Goal: Information Seeking & Learning: Learn about a topic

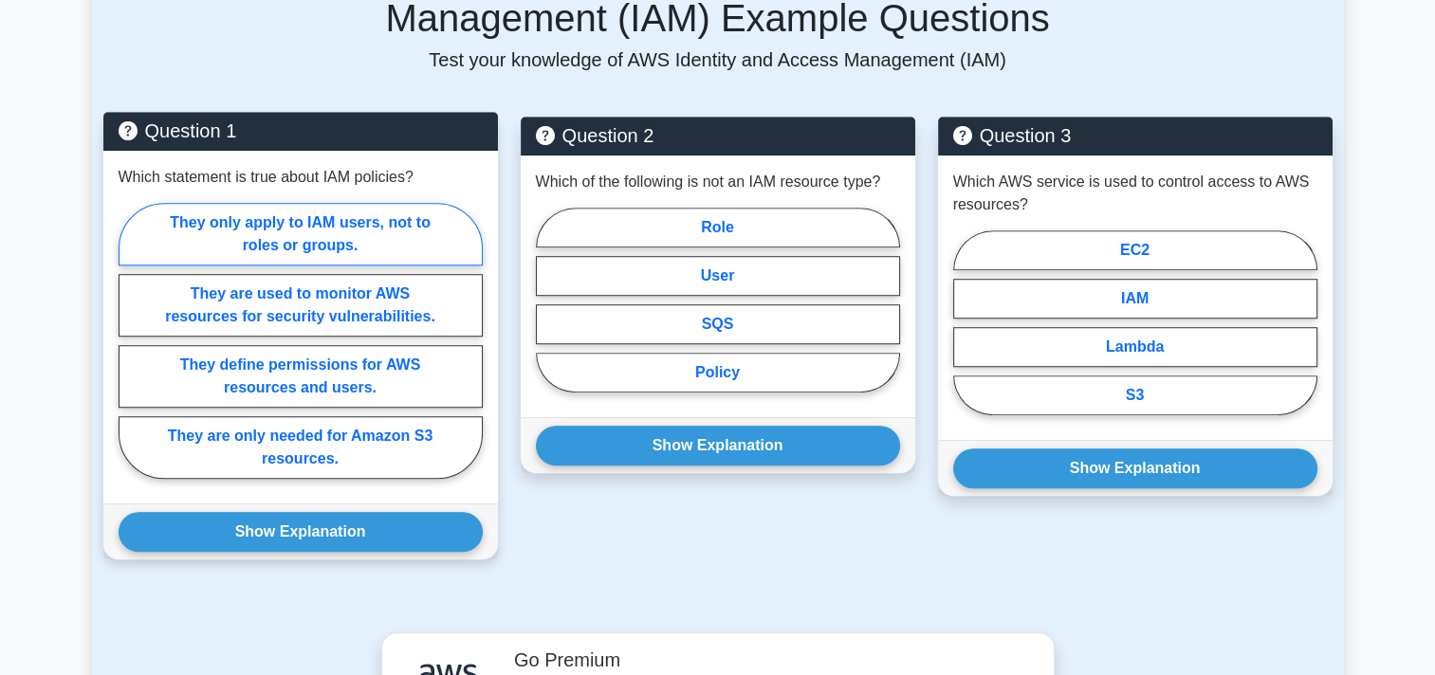
scroll to position [1301, 0]
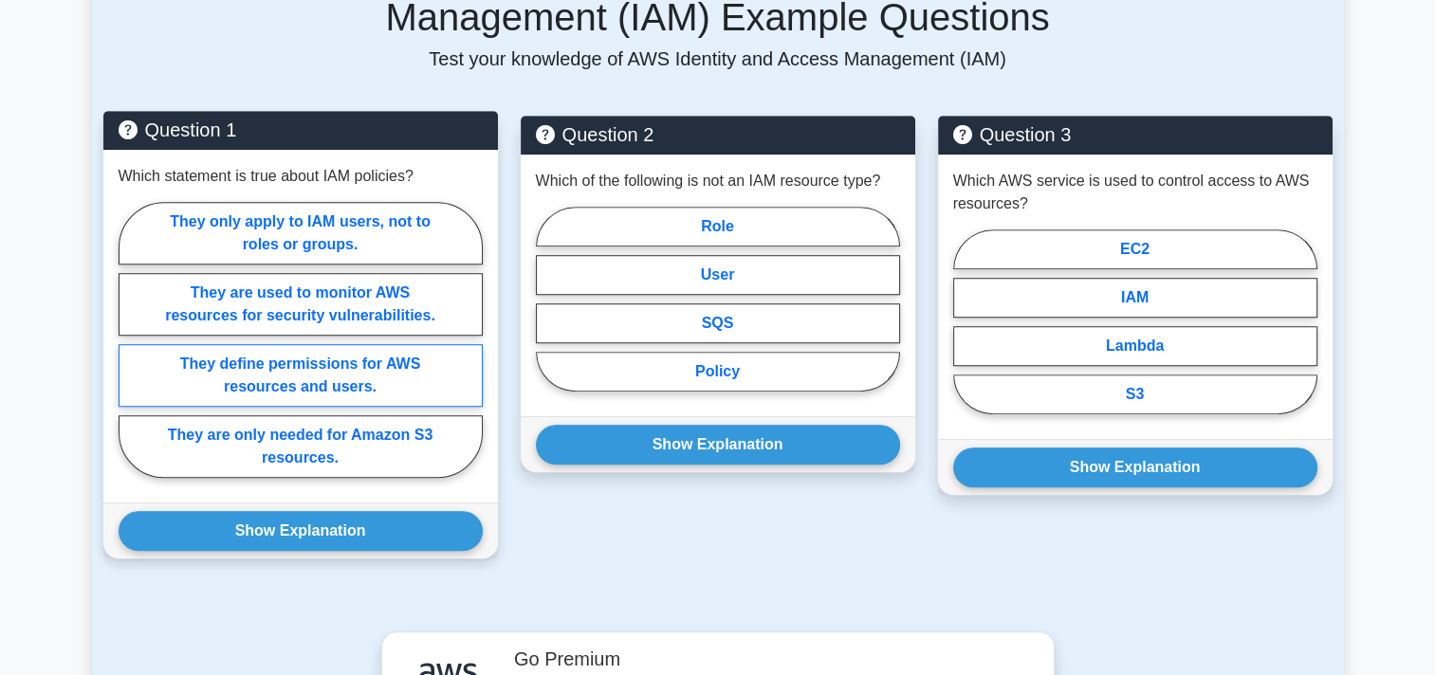
click at [306, 348] on label "They define permissions for AWS resources and users." at bounding box center [301, 375] width 364 height 63
click at [131, 348] on input "They define permissions for AWS resources and users." at bounding box center [125, 346] width 12 height 12
radio input "true"
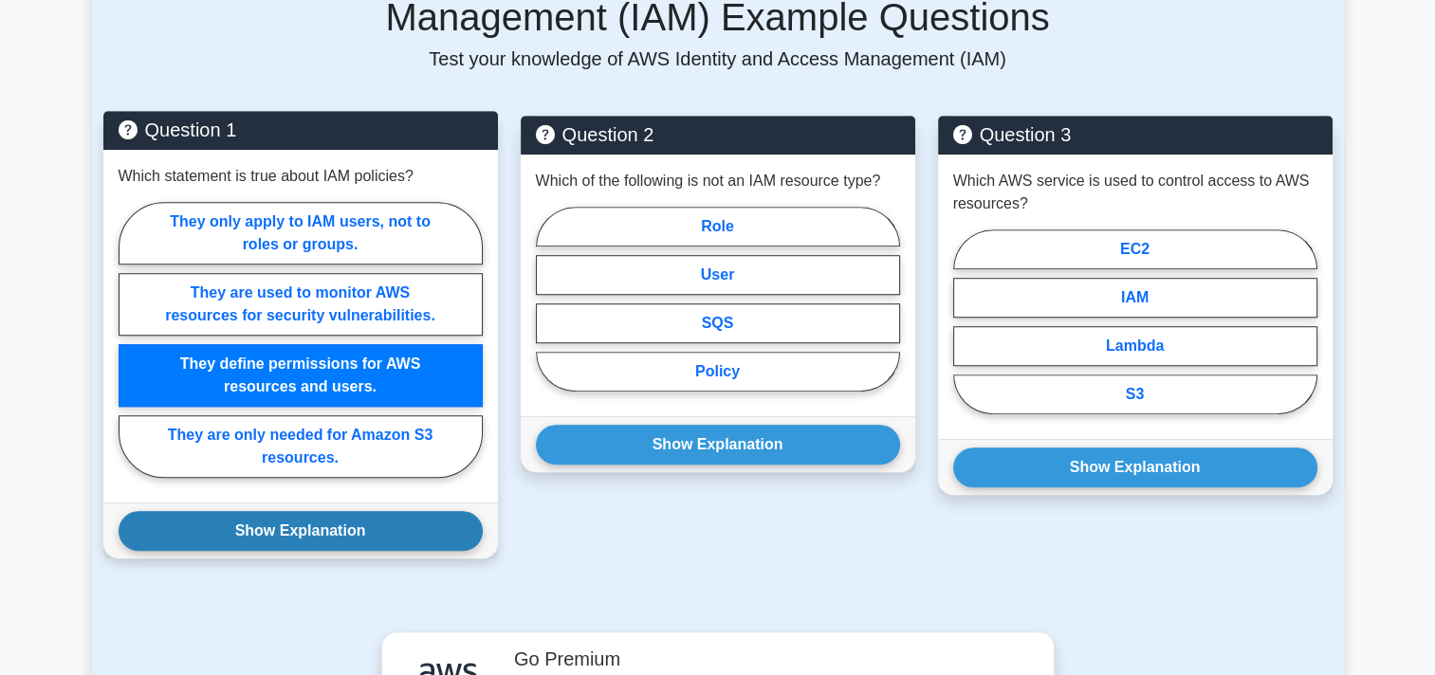
click at [304, 515] on button "Show Explanation" at bounding box center [301, 531] width 364 height 40
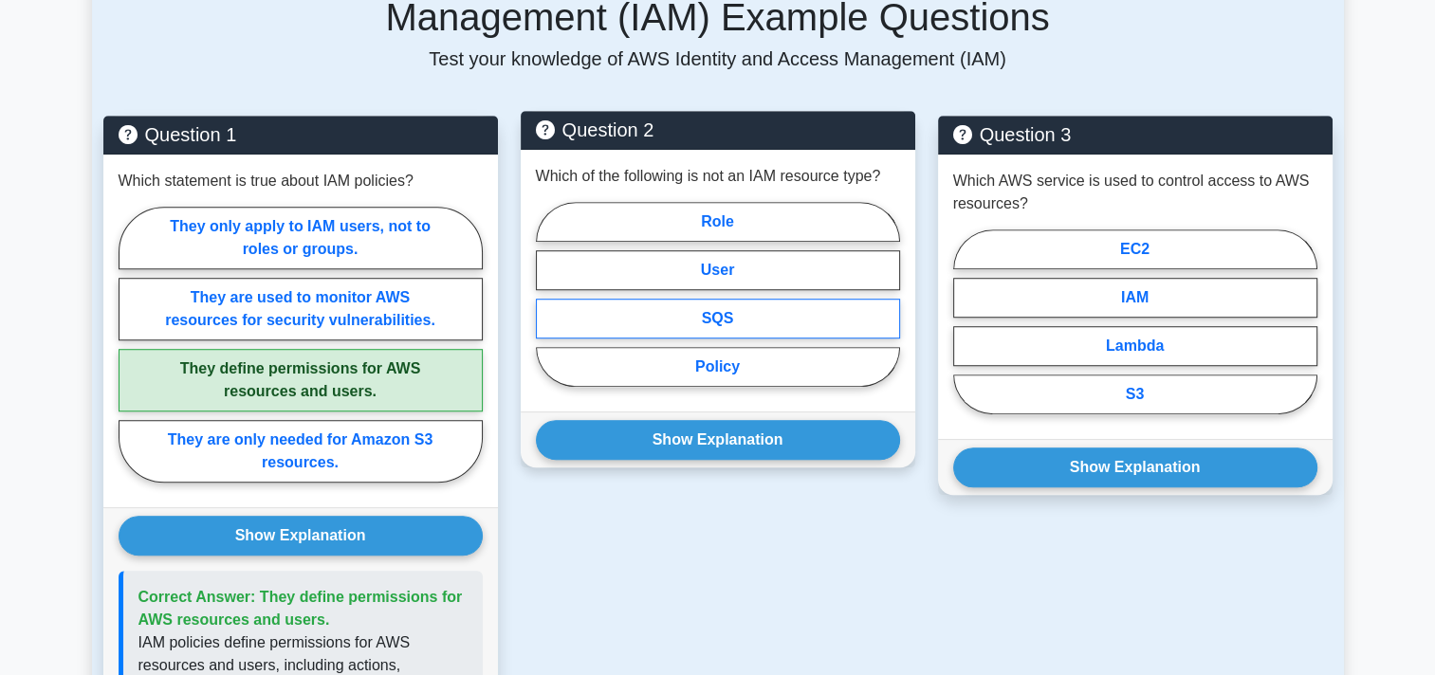
click at [713, 304] on label "SQS" at bounding box center [718, 319] width 364 height 40
click at [548, 304] on input "SQS" at bounding box center [542, 300] width 12 height 12
radio input "true"
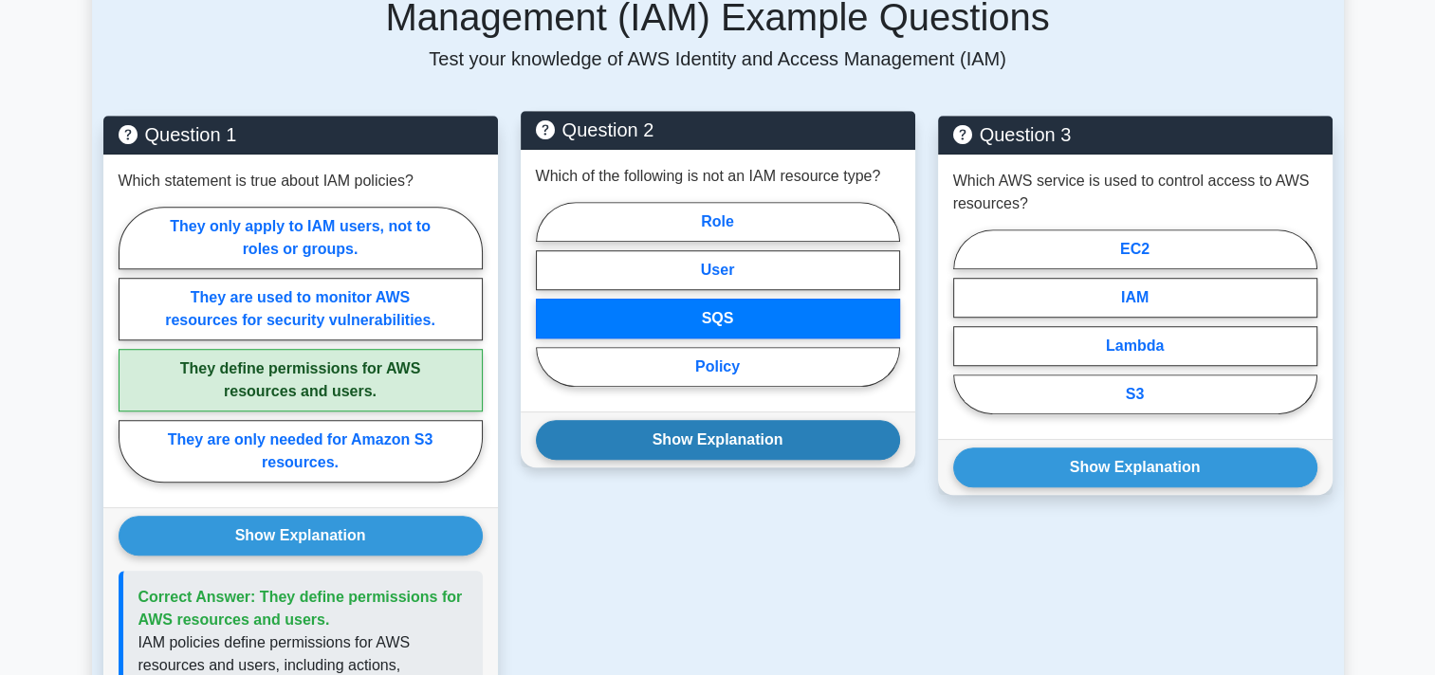
click at [717, 420] on button "Show Explanation" at bounding box center [718, 440] width 364 height 40
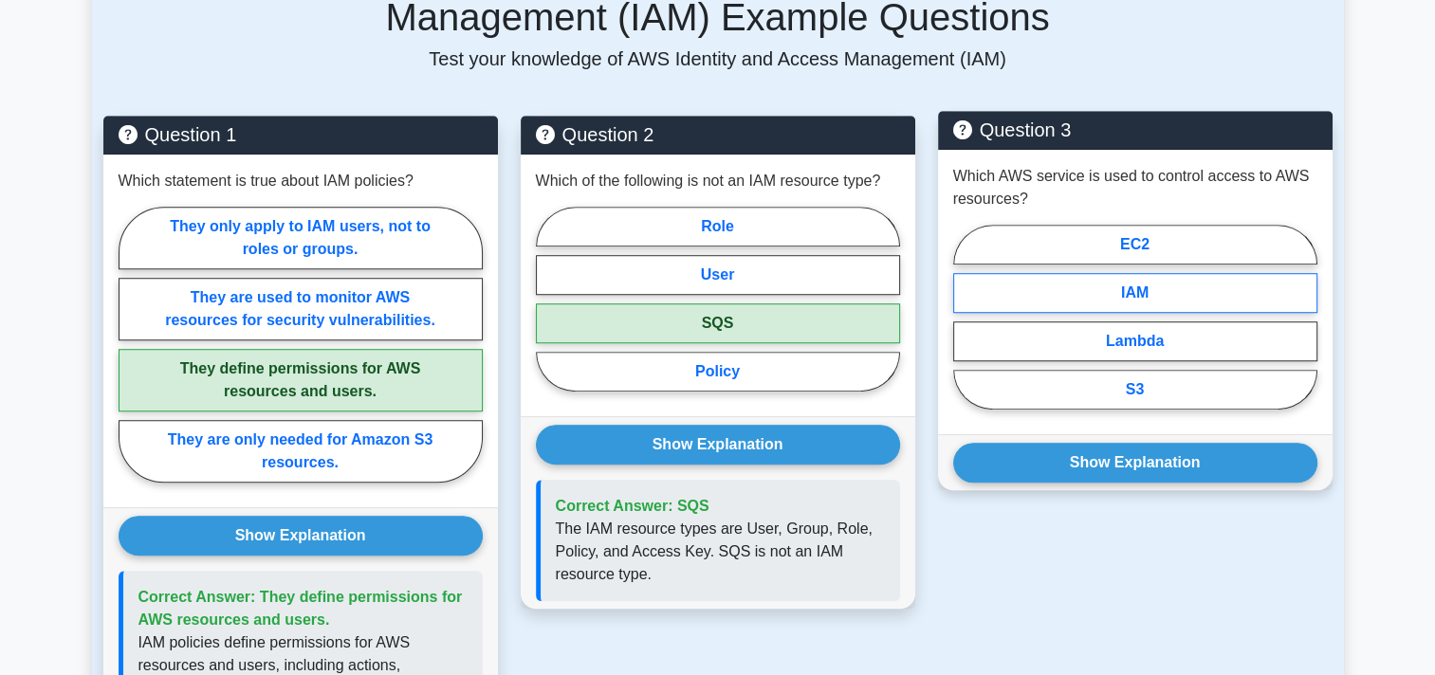
click at [1158, 273] on label "IAM" at bounding box center [1135, 293] width 364 height 40
click at [966, 317] on input "IAM" at bounding box center [959, 323] width 12 height 12
radio input "true"
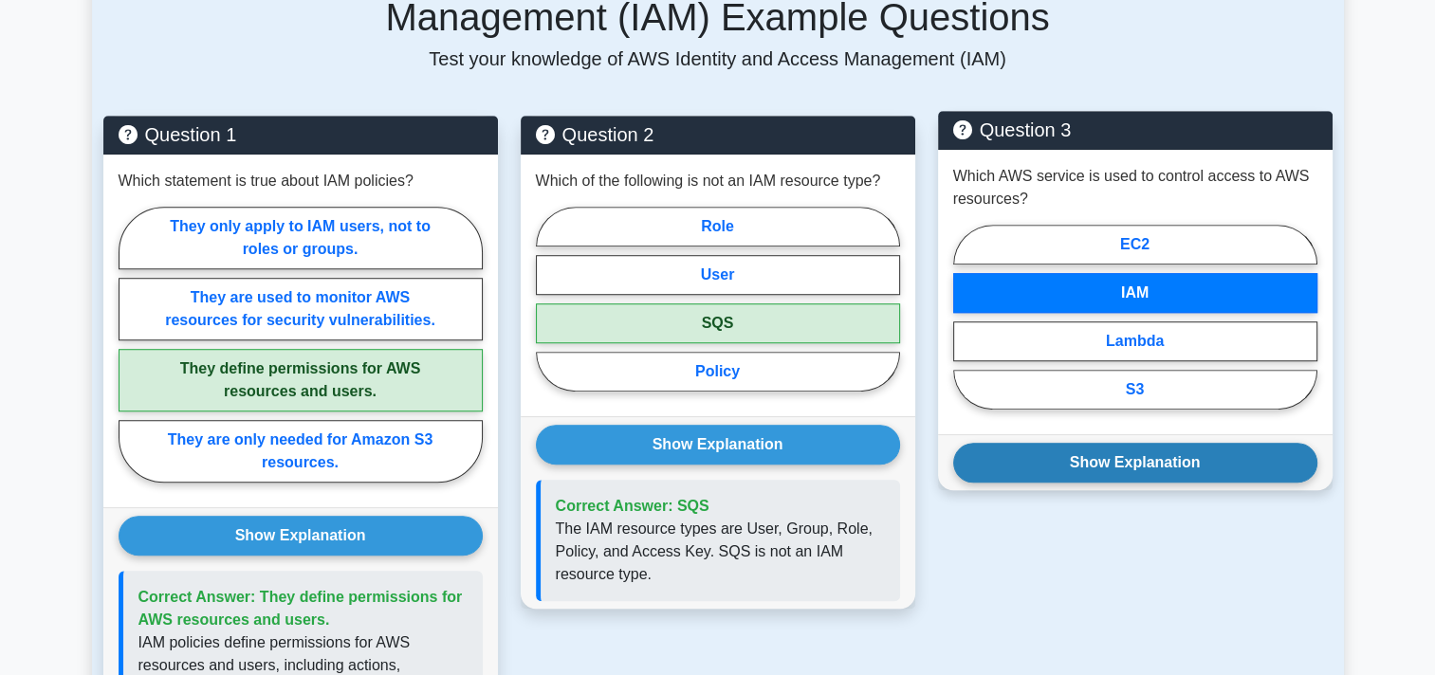
click at [1135, 443] on button "Show Explanation" at bounding box center [1135, 463] width 364 height 40
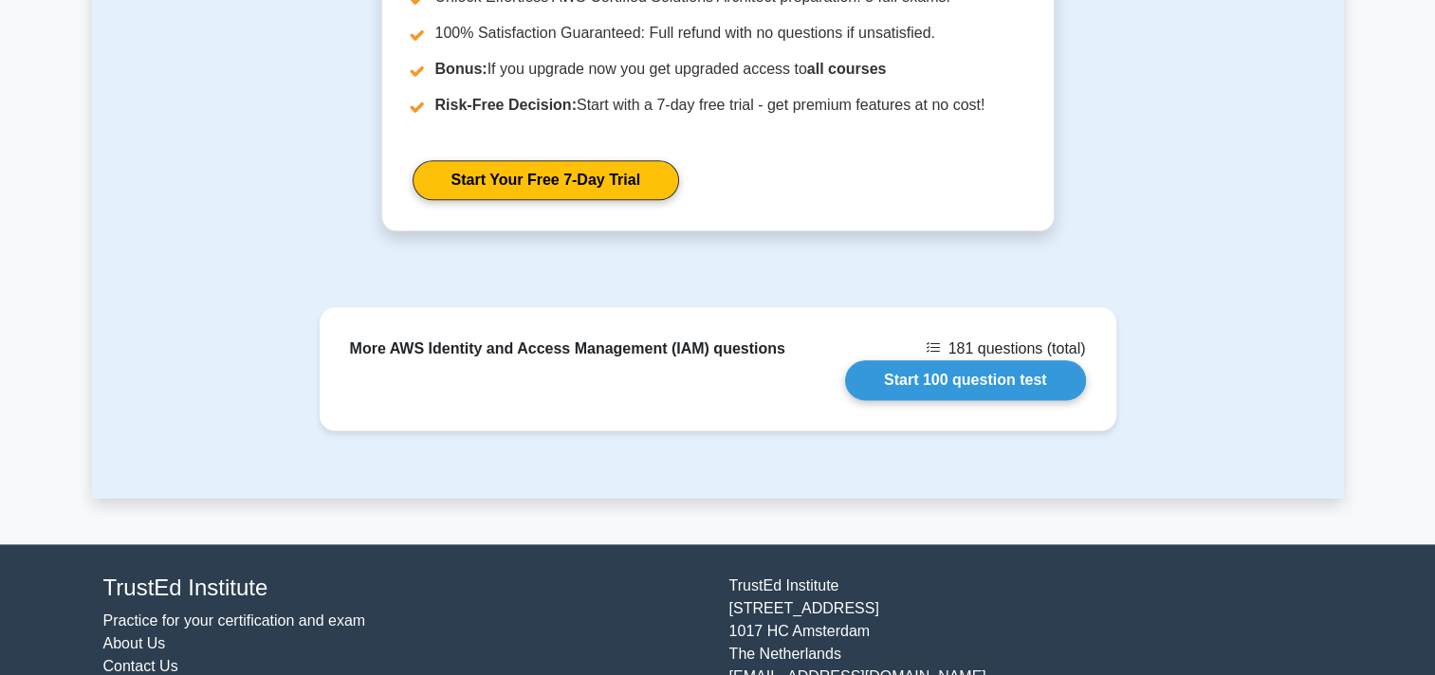
scroll to position [2325, 0]
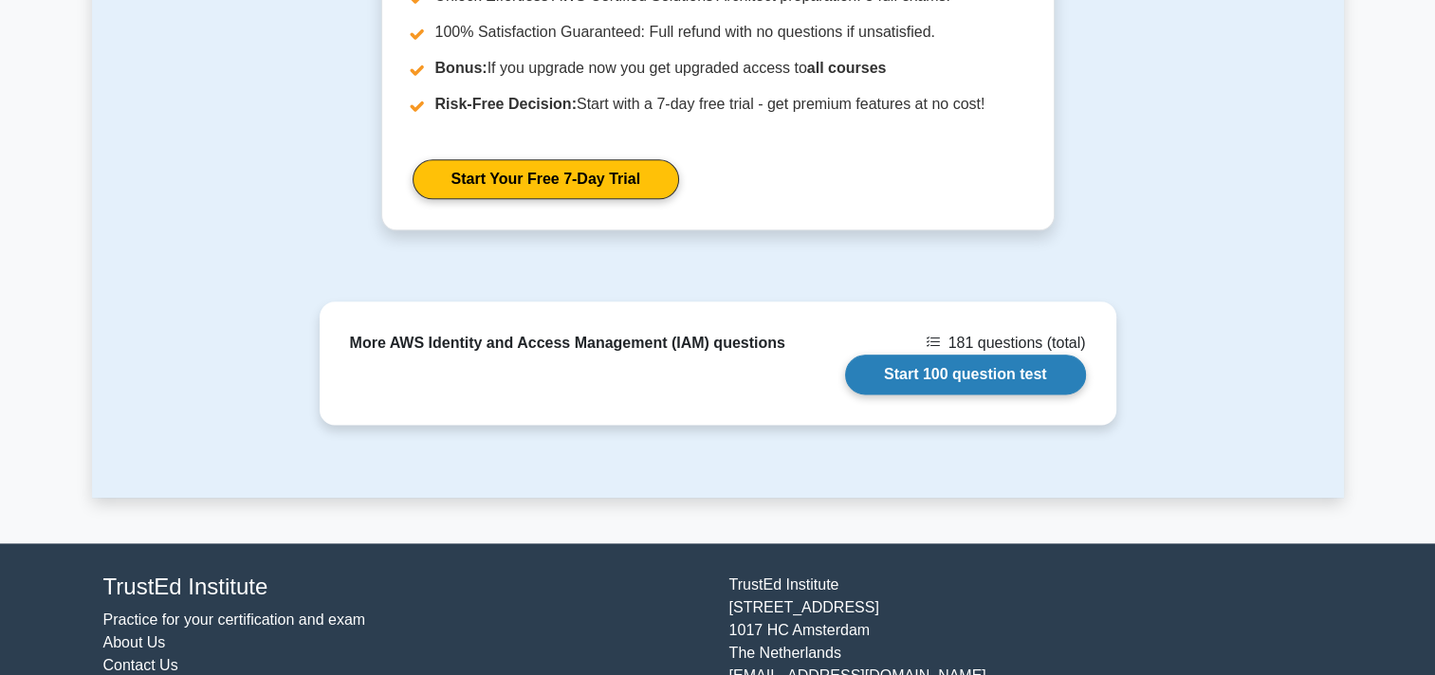
click at [937, 355] on link "Start 100 question test" at bounding box center [965, 375] width 241 height 40
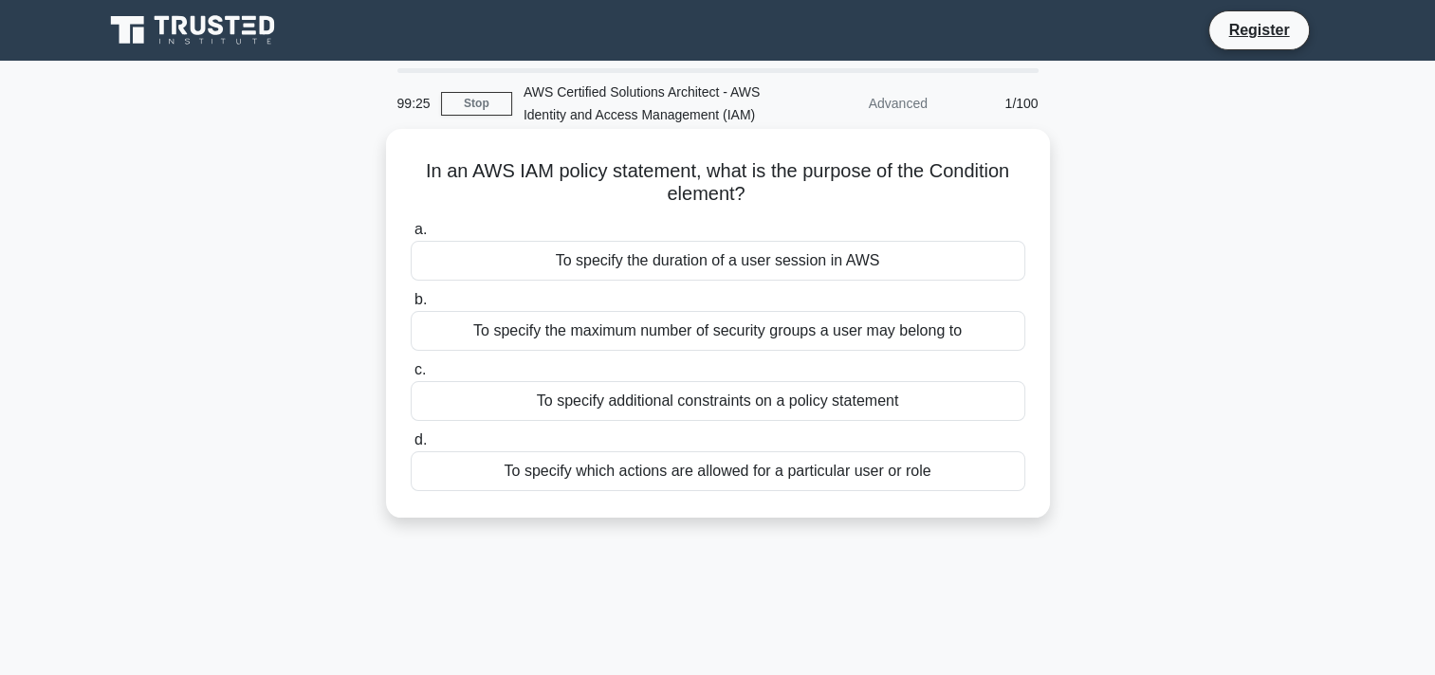
click at [694, 475] on div "To specify which actions are allowed for a particular user or role" at bounding box center [718, 472] width 615 height 40
click at [411, 447] on input "d. To specify which actions are allowed for a particular user or role" at bounding box center [411, 440] width 0 height 12
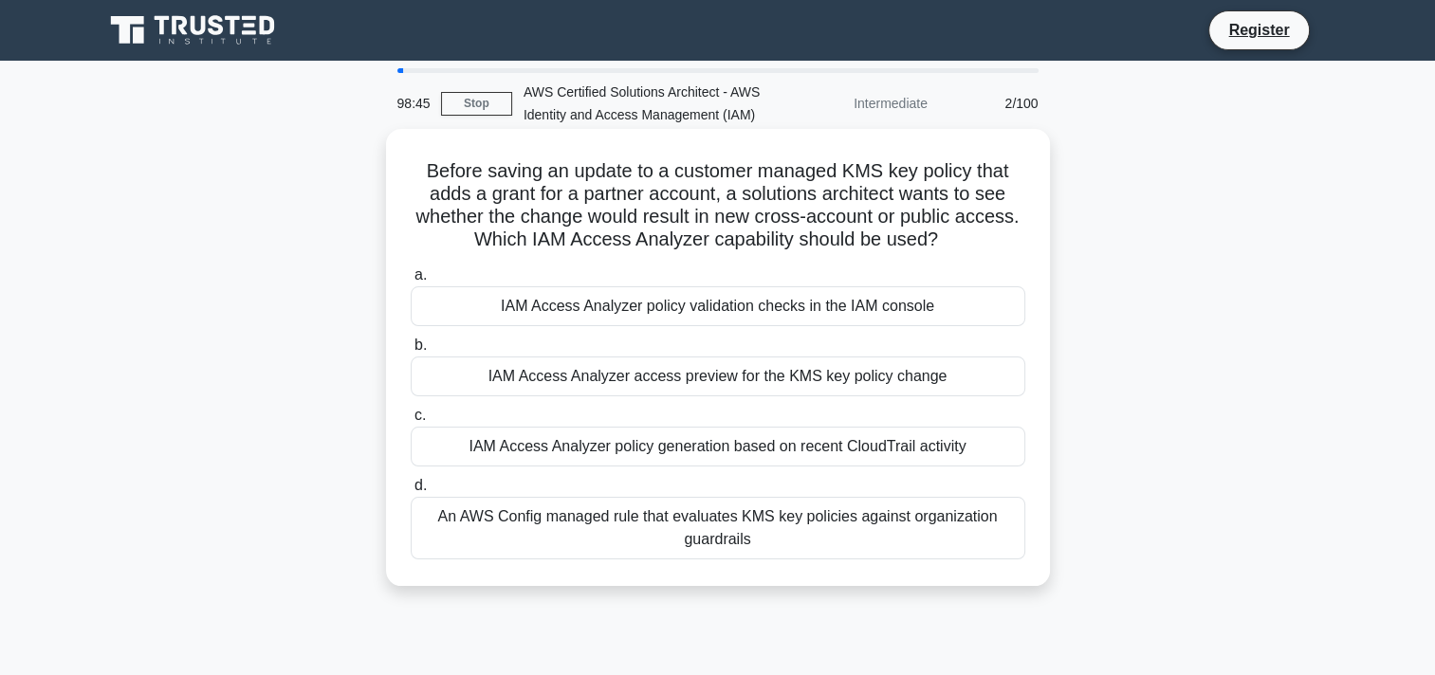
click at [747, 382] on div "IAM Access Analyzer access preview for the KMS key policy change" at bounding box center [718, 377] width 615 height 40
click at [411, 352] on input "b. IAM Access Analyzer access preview for the KMS key policy change" at bounding box center [411, 346] width 0 height 12
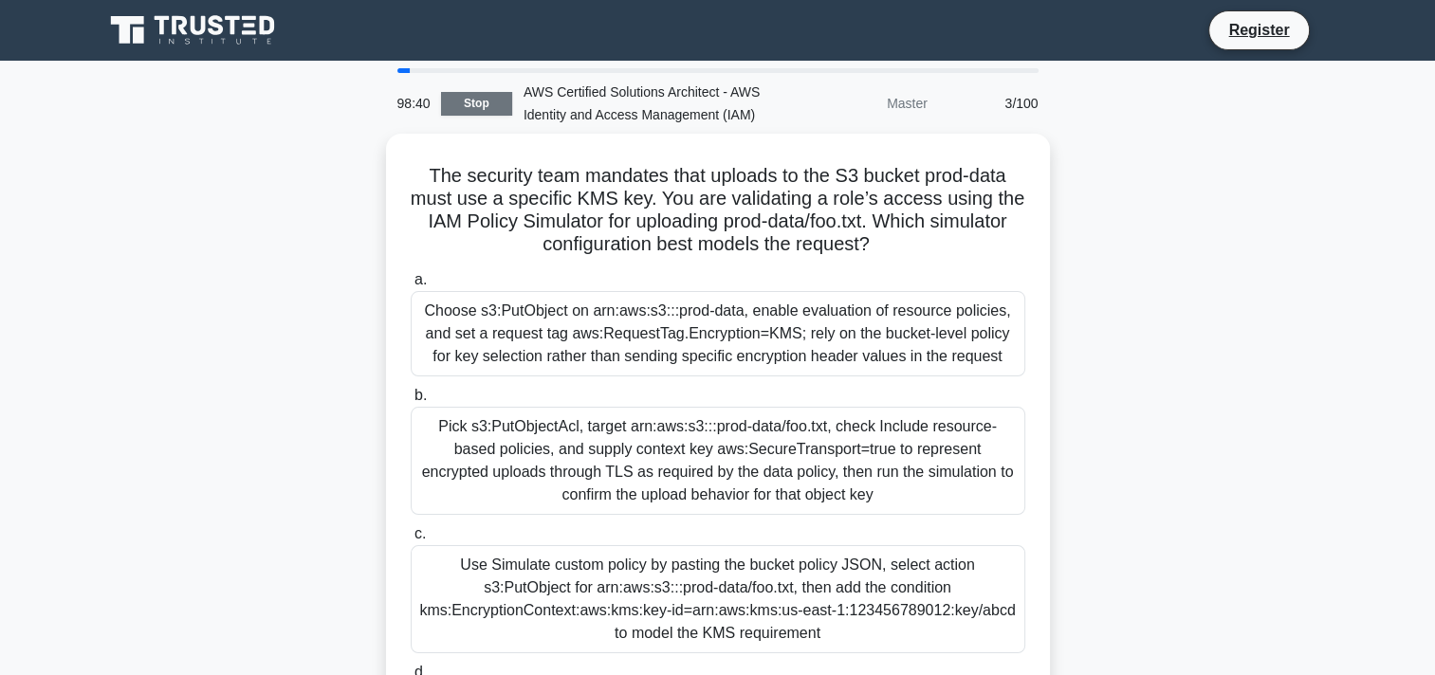
click at [459, 100] on link "Stop" at bounding box center [476, 104] width 71 height 24
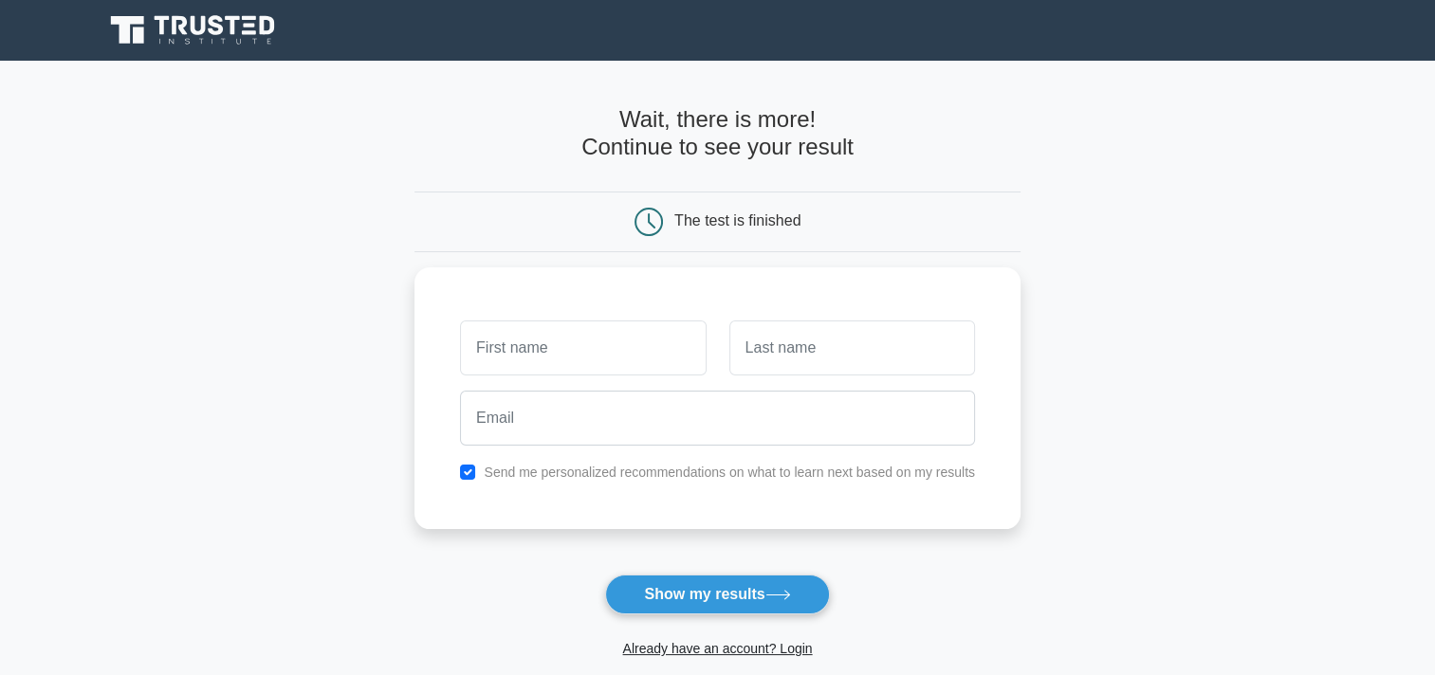
click at [754, 280] on div "Send me personalized recommendations on what to learn next based on my results" at bounding box center [718, 399] width 606 height 262
click at [668, 579] on button "Show my results" at bounding box center [717, 595] width 224 height 40
click at [877, 472] on label "Send me personalized recommendations on what to learn next based on my results" at bounding box center [729, 467] width 491 height 15
click at [467, 467] on input "checkbox" at bounding box center [467, 467] width 15 height 15
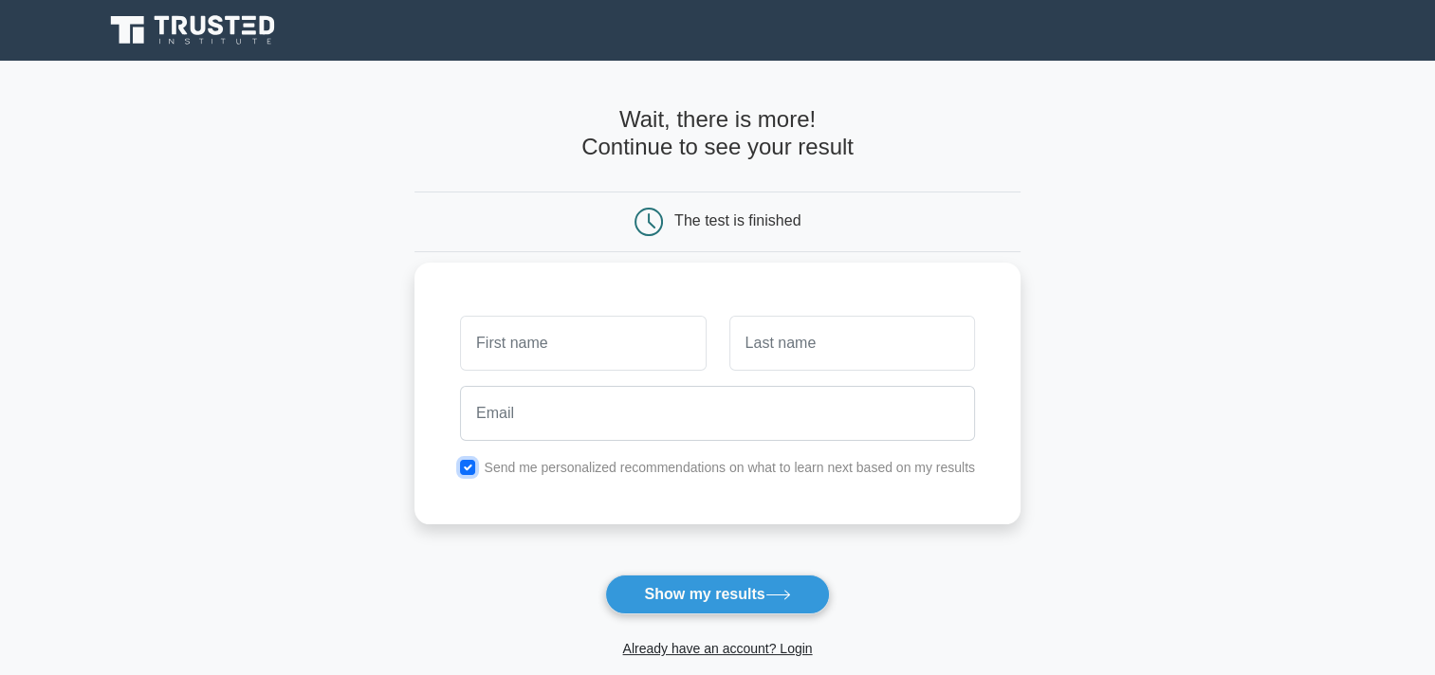
checkbox input "false"
